Goal: Task Accomplishment & Management: Manage account settings

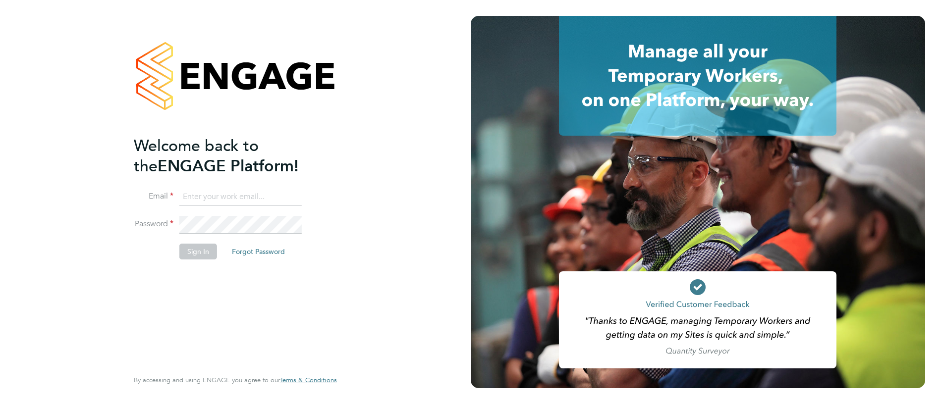
paste input "[PERSON_NAME][EMAIL_ADDRESS][PERSON_NAME][DOMAIN_NAME]"
type input "[PERSON_NAME][EMAIL_ADDRESS][PERSON_NAME][DOMAIN_NAME]"
click at [205, 252] on button "Sign In" at bounding box center [198, 252] width 38 height 16
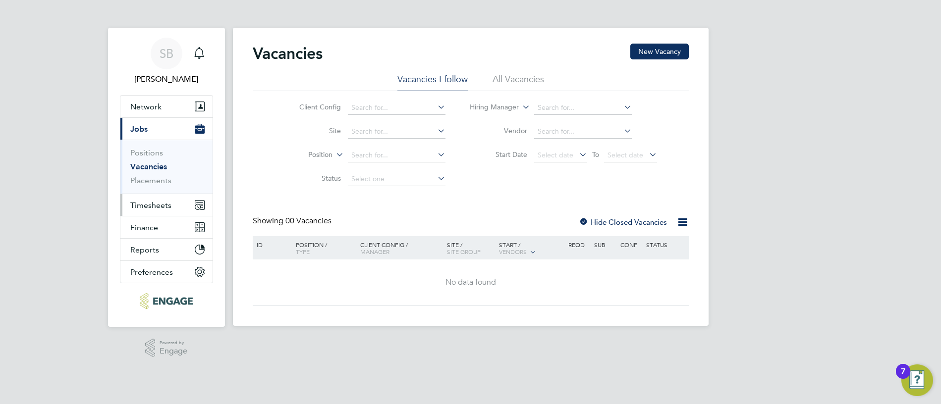
click at [168, 205] on span "Timesheets" at bounding box center [150, 205] width 41 height 9
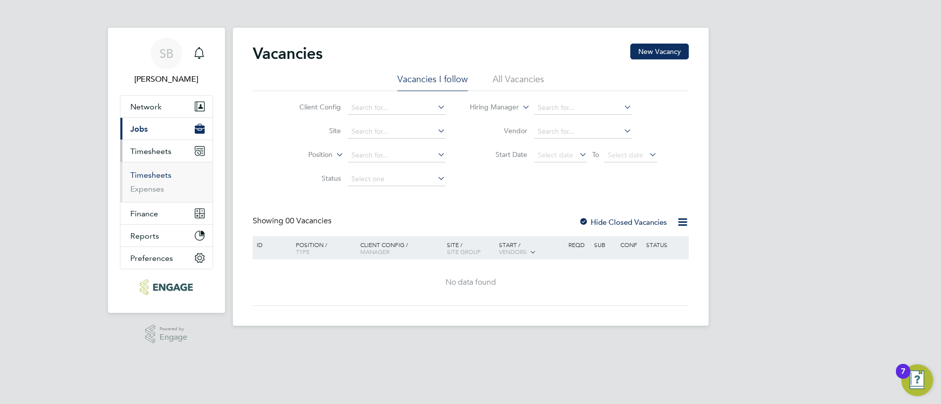
click at [168, 173] on link "Timesheets" at bounding box center [150, 175] width 41 height 9
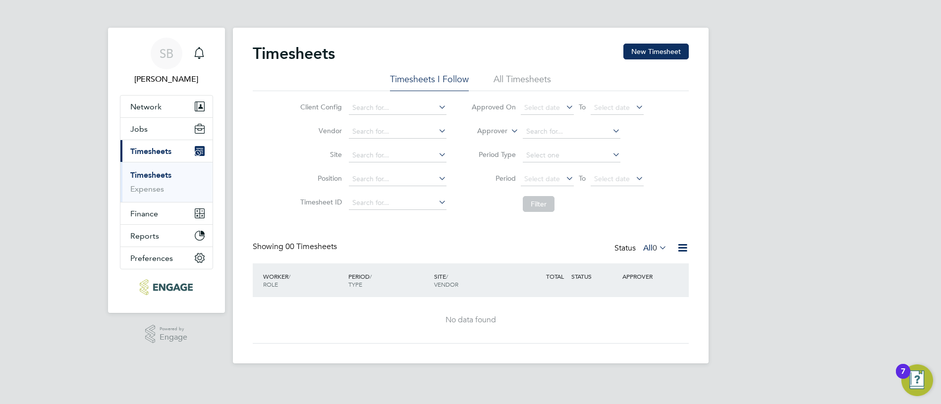
click at [657, 248] on icon at bounding box center [657, 248] width 0 height 14
click at [160, 186] on link "Expenses" at bounding box center [147, 188] width 34 height 9
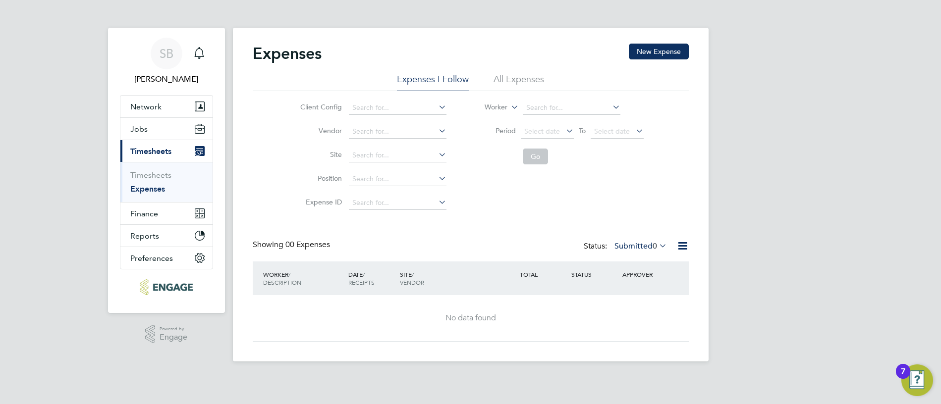
click at [654, 247] on span "0" at bounding box center [655, 246] width 4 height 10
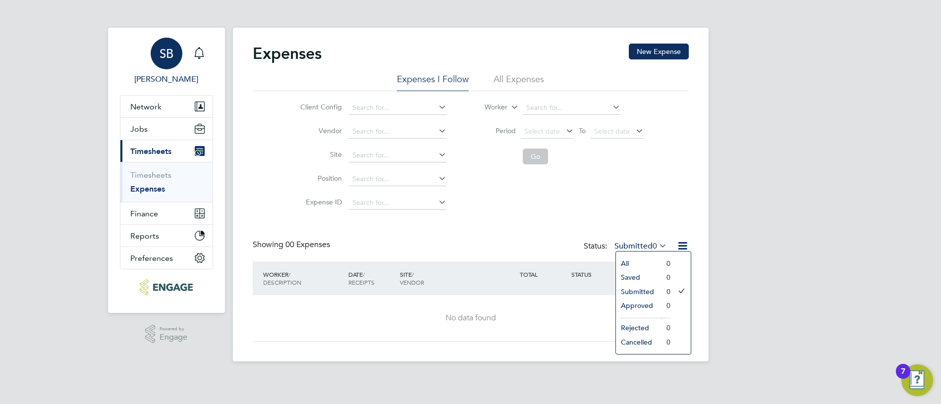
click at [170, 59] on span "SB" at bounding box center [167, 53] width 14 height 13
